Goal: Transaction & Acquisition: Purchase product/service

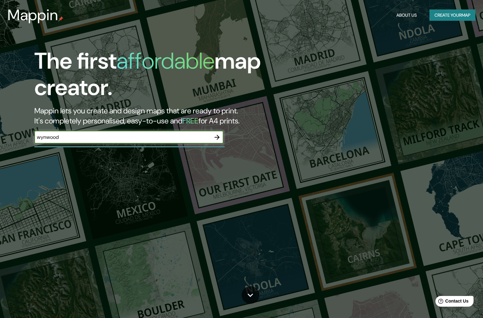
type input "wynwood"
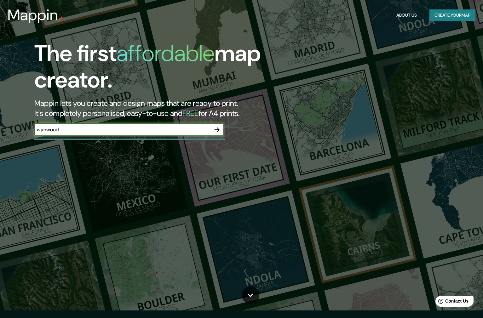
scroll to position [8, 0]
click at [215, 129] on icon "button" at bounding box center [217, 129] width 5 height 5
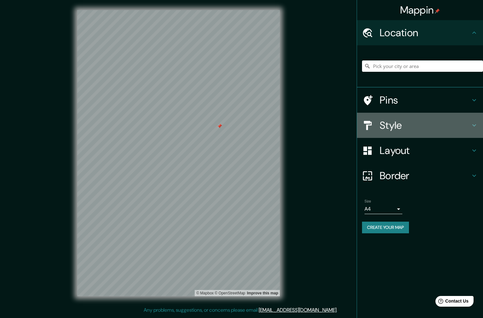
click at [384, 123] on h4 "Style" at bounding box center [425, 125] width 91 height 13
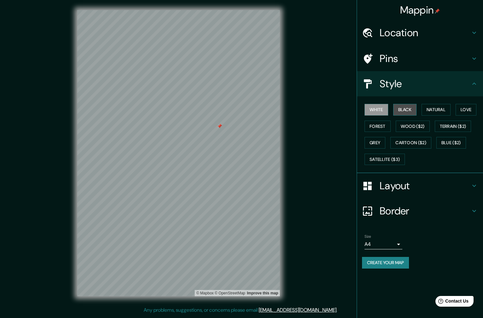
click at [407, 110] on button "Black" at bounding box center [405, 110] width 24 height 12
click at [379, 110] on button "White" at bounding box center [377, 110] width 24 height 12
click at [407, 27] on h4 "Location" at bounding box center [425, 32] width 91 height 13
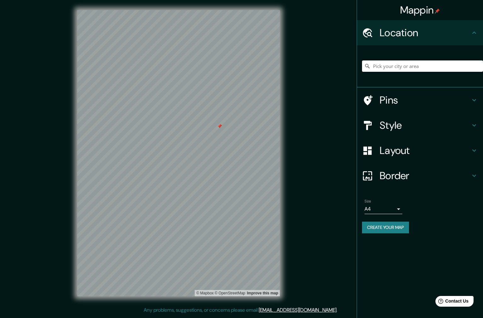
click at [397, 65] on input "Pick your city or area" at bounding box center [422, 66] width 121 height 11
paste input "[STREET_ADDRESS]"
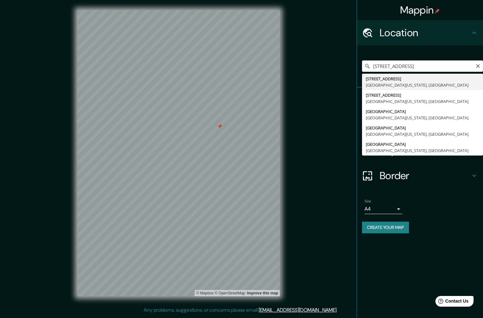
type input "[STREET_ADDRESS][US_STATE]"
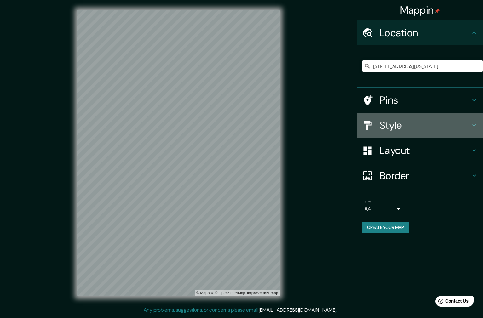
click at [391, 127] on h4 "Style" at bounding box center [425, 125] width 91 height 13
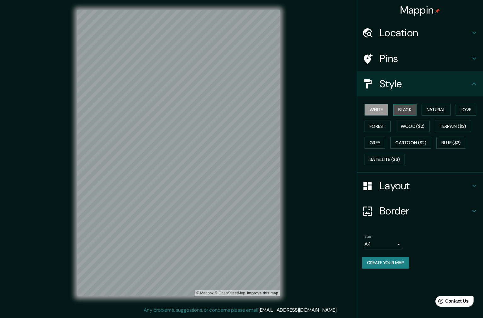
click at [407, 113] on button "Black" at bounding box center [405, 110] width 24 height 12
click at [442, 109] on button "Natural" at bounding box center [436, 110] width 29 height 12
click at [468, 110] on button "Love" at bounding box center [466, 110] width 21 height 12
click at [382, 127] on button "Forest" at bounding box center [378, 127] width 26 height 12
click at [373, 142] on button "Grey" at bounding box center [375, 143] width 21 height 12
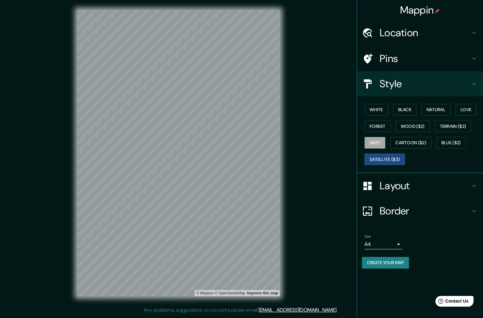
click at [393, 156] on button "Satellite ($3)" at bounding box center [385, 160] width 40 height 12
click at [417, 141] on button "Cartoon ($2)" at bounding box center [411, 143] width 41 height 12
click at [388, 155] on button "Satellite ($3)" at bounding box center [385, 160] width 40 height 12
click at [410, 141] on button "Cartoon ($2)" at bounding box center [411, 143] width 41 height 12
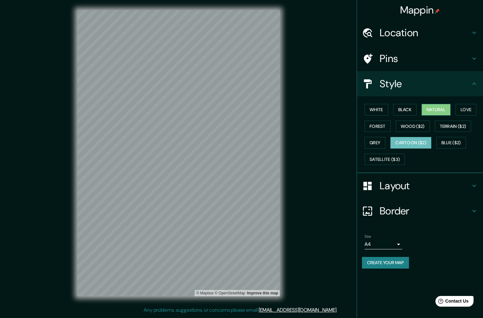
click at [441, 107] on button "Natural" at bounding box center [436, 110] width 29 height 12
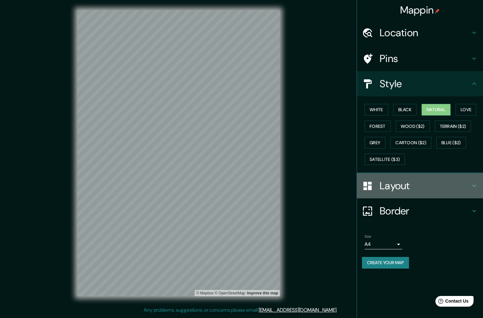
click at [395, 180] on h4 "Layout" at bounding box center [425, 186] width 91 height 13
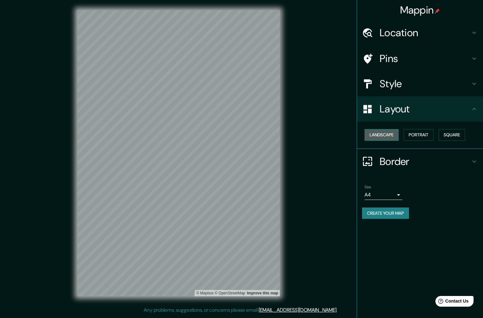
click at [388, 135] on button "Landscape" at bounding box center [382, 135] width 34 height 12
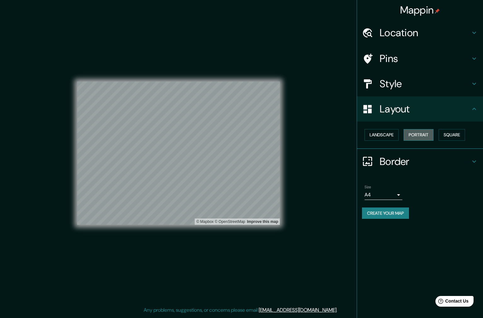
click at [420, 135] on button "Portrait" at bounding box center [419, 135] width 30 height 12
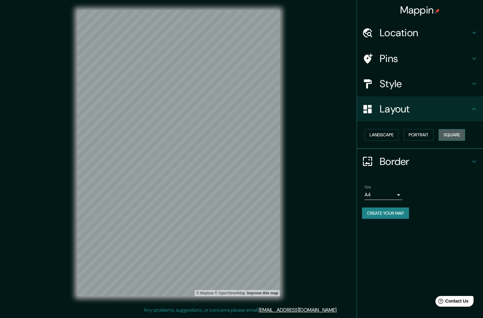
click at [452, 133] on button "Square" at bounding box center [452, 135] width 26 height 12
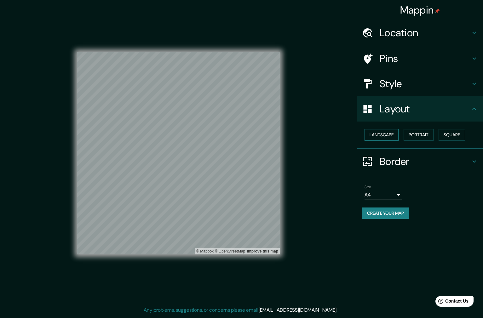
click at [378, 134] on button "Landscape" at bounding box center [382, 135] width 34 height 12
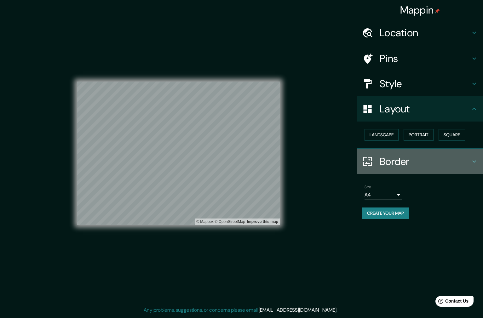
click at [406, 158] on h4 "Border" at bounding box center [425, 161] width 91 height 13
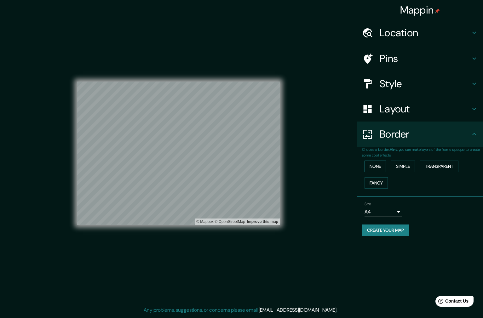
scroll to position [0, 1]
click at [403, 164] on button "Simple" at bounding box center [403, 167] width 24 height 12
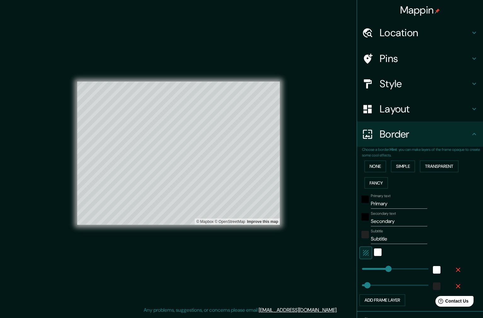
scroll to position [0, 0]
click at [383, 165] on button "None" at bounding box center [375, 167] width 21 height 12
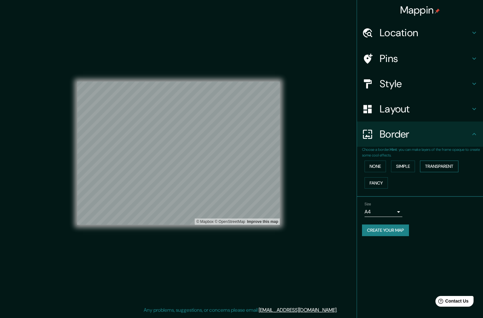
click at [442, 163] on button "Transparent" at bounding box center [439, 167] width 38 height 12
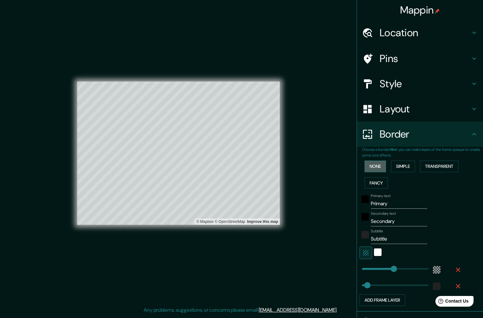
click at [377, 167] on button "None" at bounding box center [375, 167] width 21 height 12
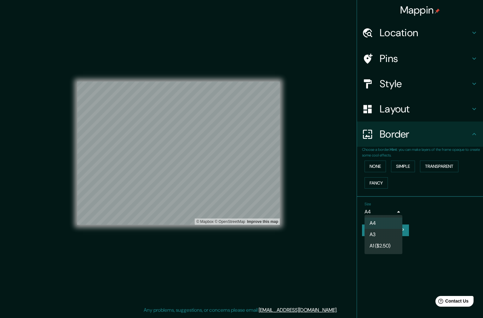
click at [382, 209] on body "Mappin Location [STREET_ADDRESS][US_STATE] Pins Style Layout Border Choose a bo…" at bounding box center [241, 159] width 483 height 318
click at [385, 234] on li "A3" at bounding box center [384, 234] width 38 height 11
click at [379, 211] on body "Mappin Location [STREET_ADDRESS][US_STATE] Pins Style Layout Border Choose a bo…" at bounding box center [241, 159] width 483 height 318
click at [382, 223] on li "A4" at bounding box center [384, 223] width 38 height 11
type input "single"
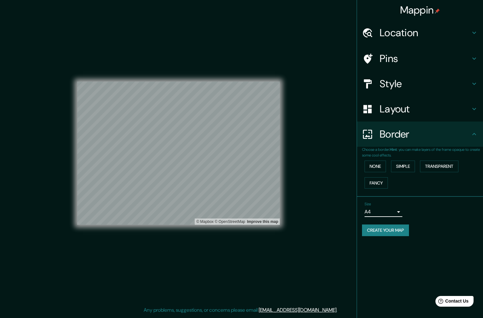
click at [379, 76] on div "Style" at bounding box center [420, 83] width 126 height 25
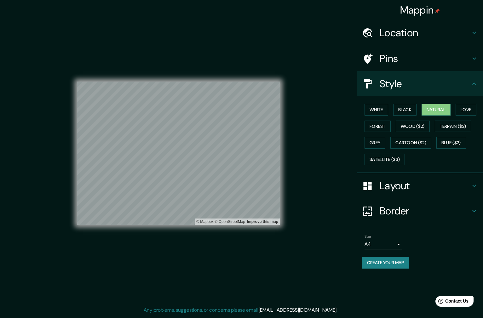
click at [380, 81] on h4 "Style" at bounding box center [425, 84] width 91 height 13
click at [395, 58] on h4 "Pins" at bounding box center [425, 58] width 91 height 13
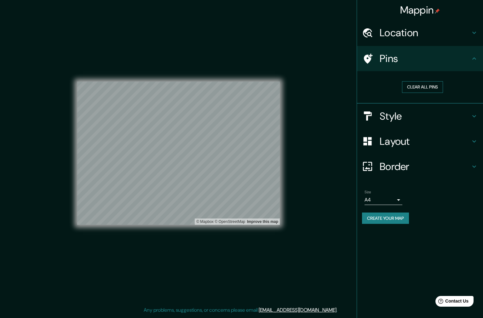
click at [419, 88] on button "Clear all pins" at bounding box center [422, 87] width 41 height 12
